Goal: Task Accomplishment & Management: Use online tool/utility

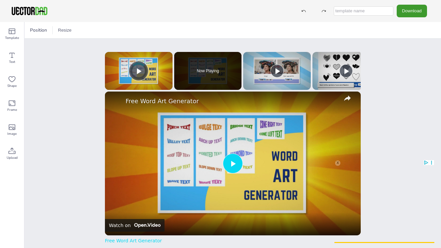
click at [243, 162] on img "Video Player" at bounding box center [233, 164] width 256 height 144
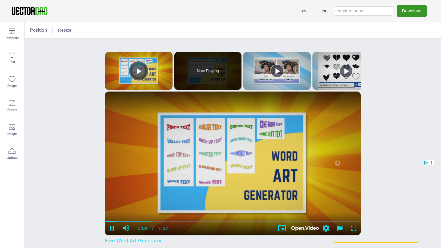
click at [418, 12] on button "Download" at bounding box center [412, 11] width 30 height 12
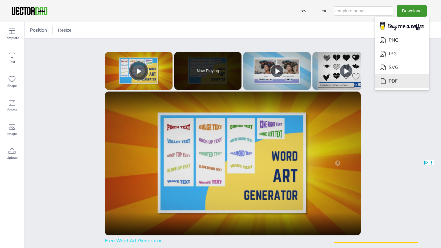
click at [403, 77] on li "PDF" at bounding box center [402, 81] width 55 height 14
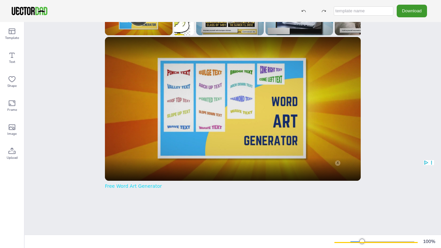
scroll to position [55, 0]
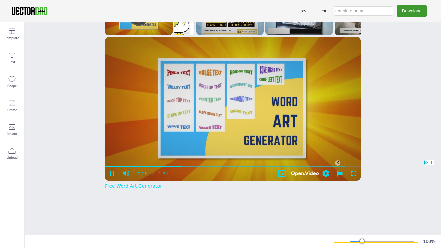
click at [339, 163] on div "X" at bounding box center [337, 163] width 5 height 5
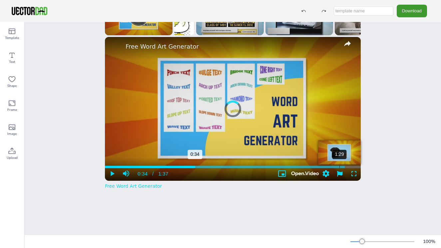
click at [339, 168] on div "1:29" at bounding box center [339, 167] width 0 height 2
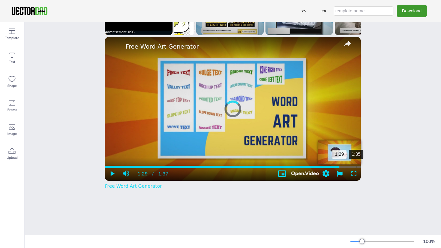
click at [356, 167] on div "1:35" at bounding box center [356, 167] width 0 height 2
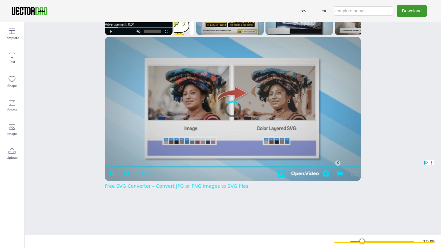
click at [337, 162] on div "X" at bounding box center [337, 163] width 5 height 5
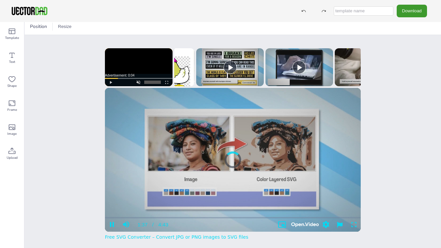
scroll to position [0, 0]
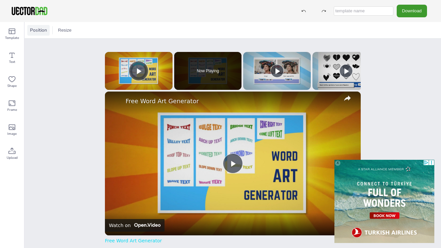
click at [43, 29] on span "Position" at bounding box center [39, 30] width 20 height 6
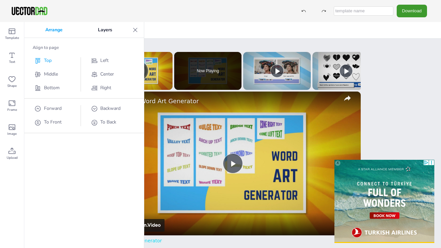
click at [49, 59] on span "Top" at bounding box center [48, 60] width 8 height 6
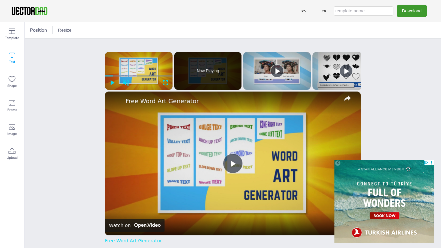
click at [11, 58] on icon at bounding box center [12, 55] width 8 height 8
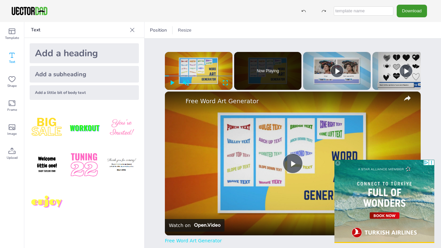
click at [134, 29] on icon at bounding box center [132, 30] width 7 height 7
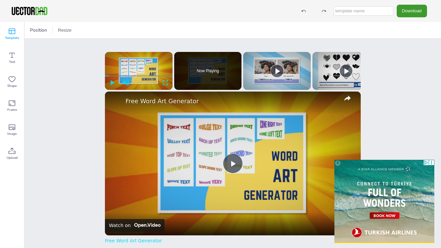
click at [13, 34] on icon at bounding box center [12, 32] width 7 height 6
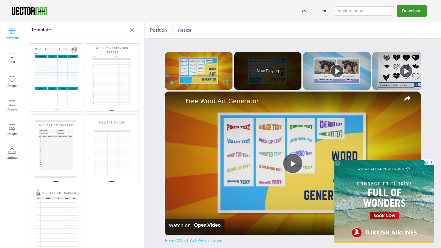
click at [13, 34] on icon at bounding box center [12, 32] width 7 height 6
click at [121, 154] on img at bounding box center [112, 149] width 53 height 68
click at [97, 182] on img at bounding box center [112, 149] width 53 height 68
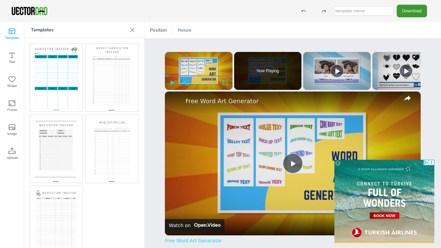
click at [97, 182] on img at bounding box center [112, 149] width 53 height 68
drag, startPoint x: 97, startPoint y: 182, endPoint x: 104, endPoint y: 166, distance: 17.2
click at [104, 166] on img at bounding box center [112, 149] width 53 height 68
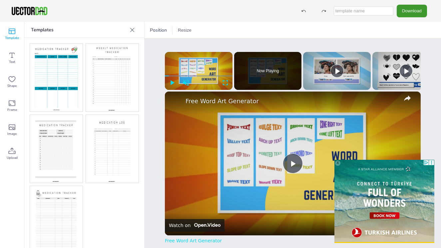
click at [104, 166] on img at bounding box center [112, 149] width 53 height 68
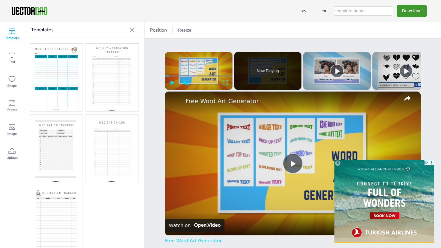
click at [339, 162] on div "X" at bounding box center [337, 163] width 5 height 5
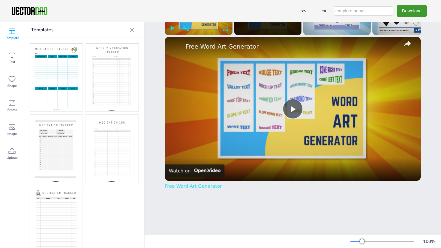
scroll to position [55, 0]
drag, startPoint x: 363, startPoint y: 242, endPoint x: 418, endPoint y: 239, distance: 55.0
click at [418, 239] on div "500 %" at bounding box center [394, 241] width 88 height 11
drag, startPoint x: 415, startPoint y: 240, endPoint x: 358, endPoint y: 245, distance: 56.6
click at [358, 245] on div "107 %" at bounding box center [394, 241] width 88 height 11
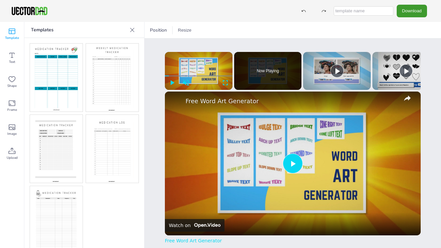
scroll to position [0, 0]
click at [408, 96] on icon "button" at bounding box center [407, 98] width 12 height 12
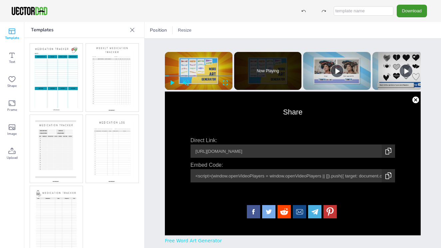
click at [416, 102] on span "Modal Window" at bounding box center [416, 98] width 10 height 7
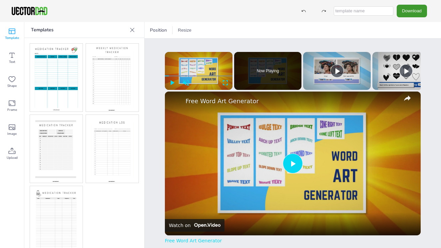
click at [410, 98] on icon "button" at bounding box center [407, 98] width 7 height 6
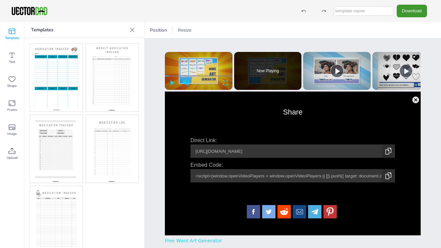
click at [410, 98] on div "Share Direct Link: https://www.open.video/video/brXcEYkPqAf Copy Embed Code: <s…" at bounding box center [293, 163] width 256 height 133
click at [411, 98] on span "Modal Window" at bounding box center [416, 98] width 10 height 7
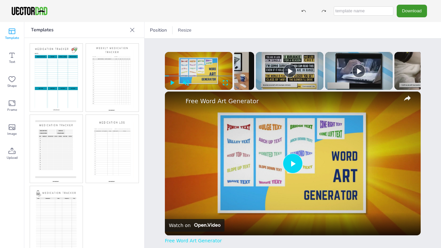
scroll to position [0, 462]
click at [398, 75] on img at bounding box center [429, 71] width 68 height 38
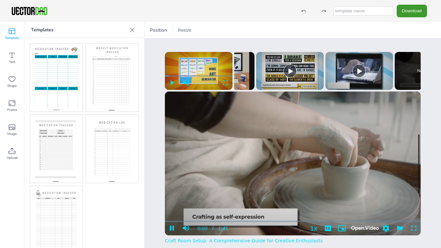
click at [102, 150] on img at bounding box center [112, 149] width 53 height 68
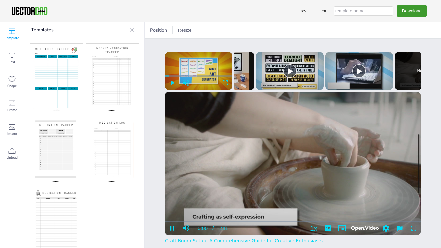
click at [102, 150] on img at bounding box center [112, 149] width 53 height 68
click at [98, 150] on img at bounding box center [112, 149] width 53 height 68
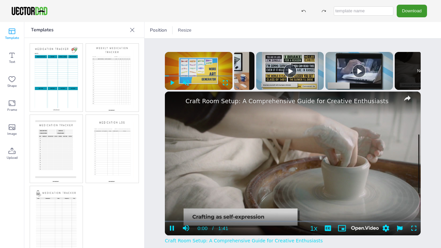
drag, startPoint x: 98, startPoint y: 150, endPoint x: 240, endPoint y: 160, distance: 142.9
click at [240, 160] on div "Template Text Shape Frame Image Upload Templates Upload Images Upload Position …" at bounding box center [220, 135] width 441 height 226
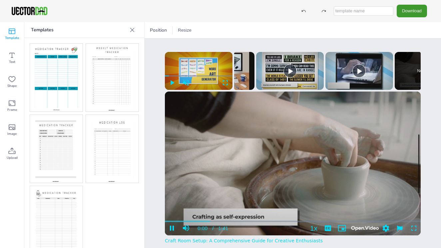
click at [105, 130] on img at bounding box center [112, 149] width 53 height 68
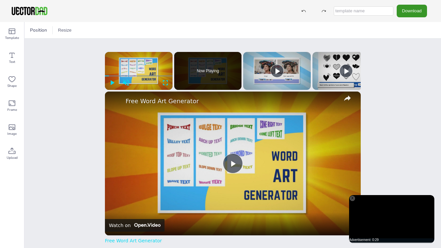
click at [416, 11] on button "Download" at bounding box center [412, 11] width 30 height 12
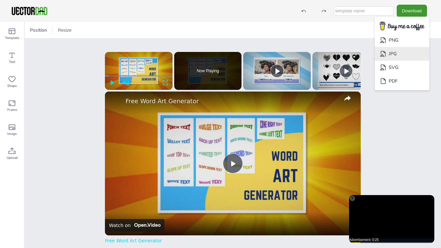
click at [400, 52] on li "JPG" at bounding box center [402, 54] width 55 height 14
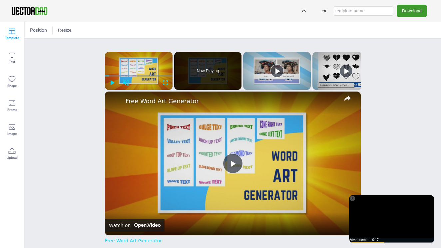
click at [12, 31] on icon at bounding box center [12, 31] width 8 height 8
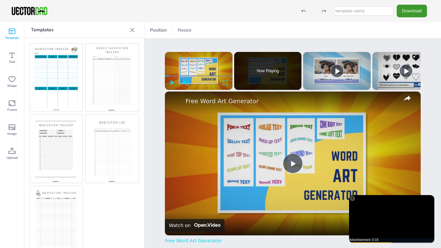
click at [119, 138] on img at bounding box center [112, 149] width 53 height 68
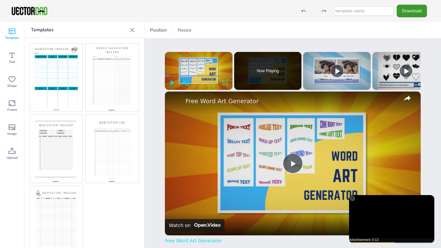
click at [119, 138] on img at bounding box center [112, 149] width 53 height 68
